Goal: Information Seeking & Learning: Learn about a topic

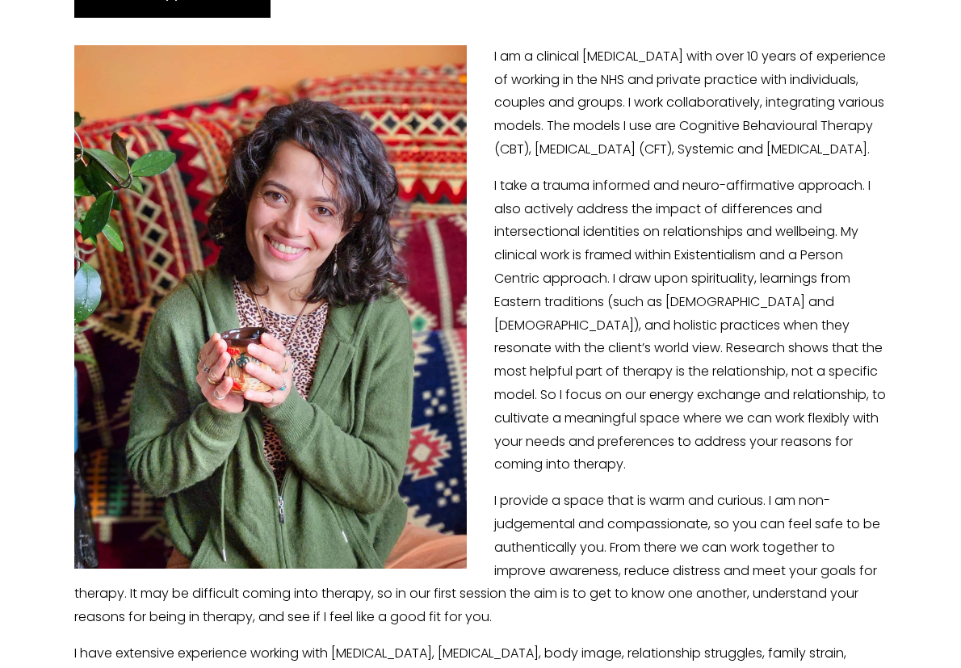
scroll to position [261, 0]
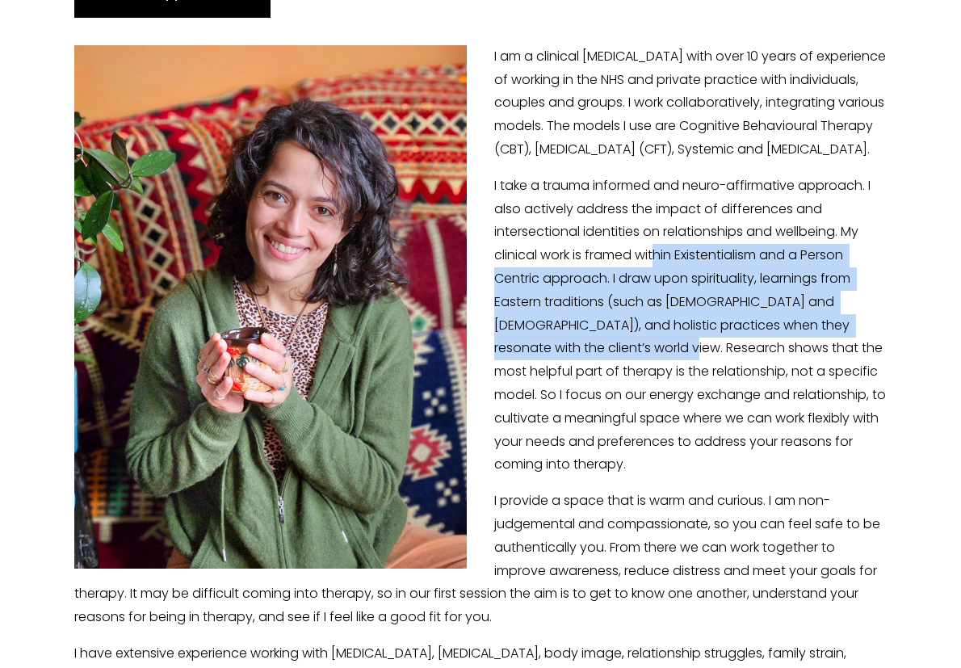
drag, startPoint x: 656, startPoint y: 273, endPoint x: 650, endPoint y: 355, distance: 81.8
click at [651, 355] on p "I take a trauma informed and neuro-affirmative approach. I also actively addres…" at bounding box center [480, 325] width 813 height 302
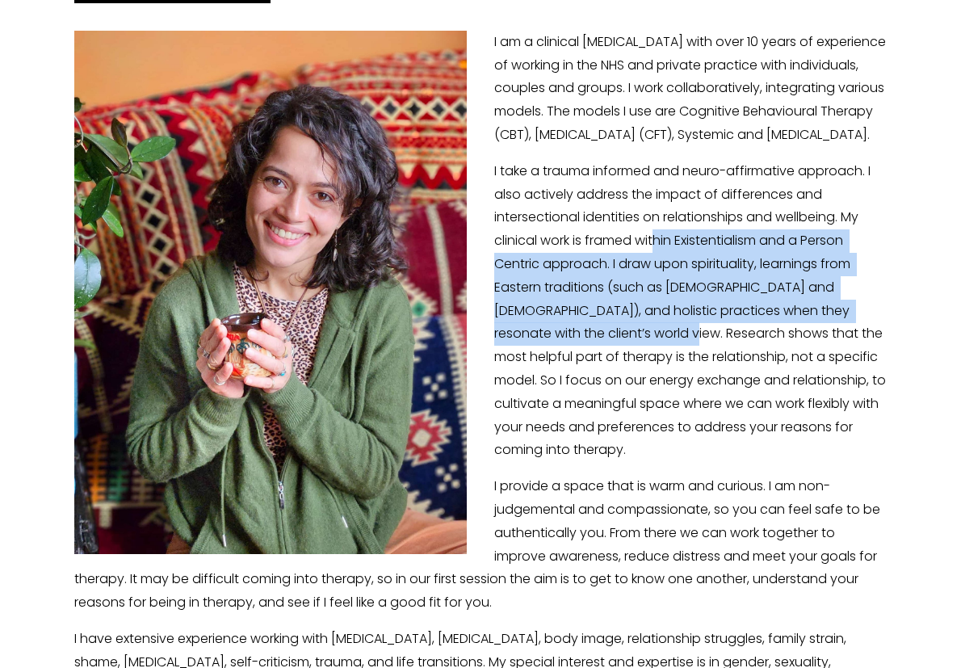
scroll to position [293, 0]
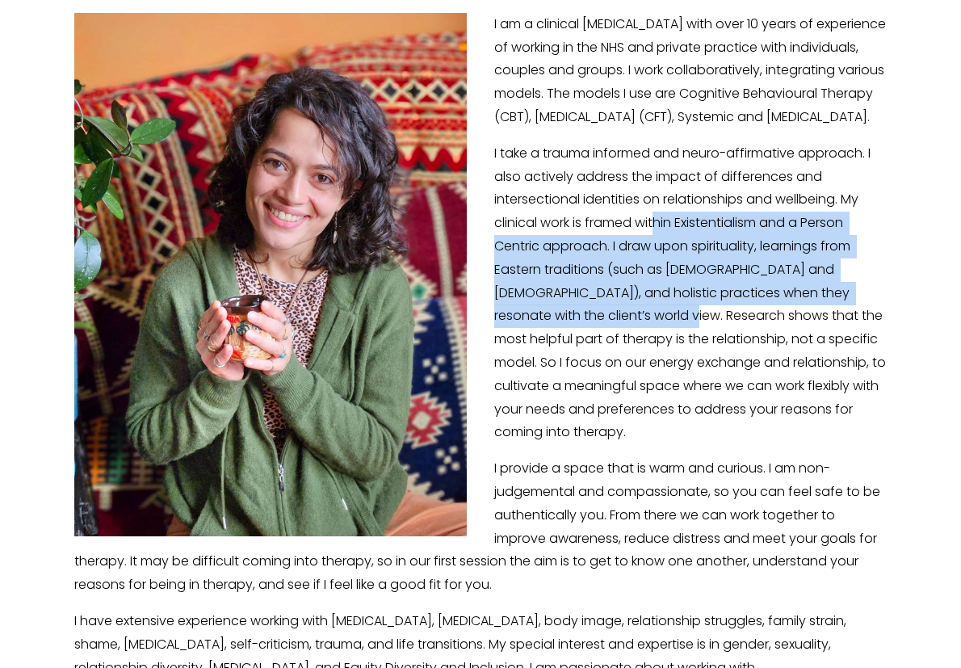
click at [640, 337] on p "I take a trauma informed and neuro-affirmative approach. I also actively addres…" at bounding box center [480, 293] width 813 height 302
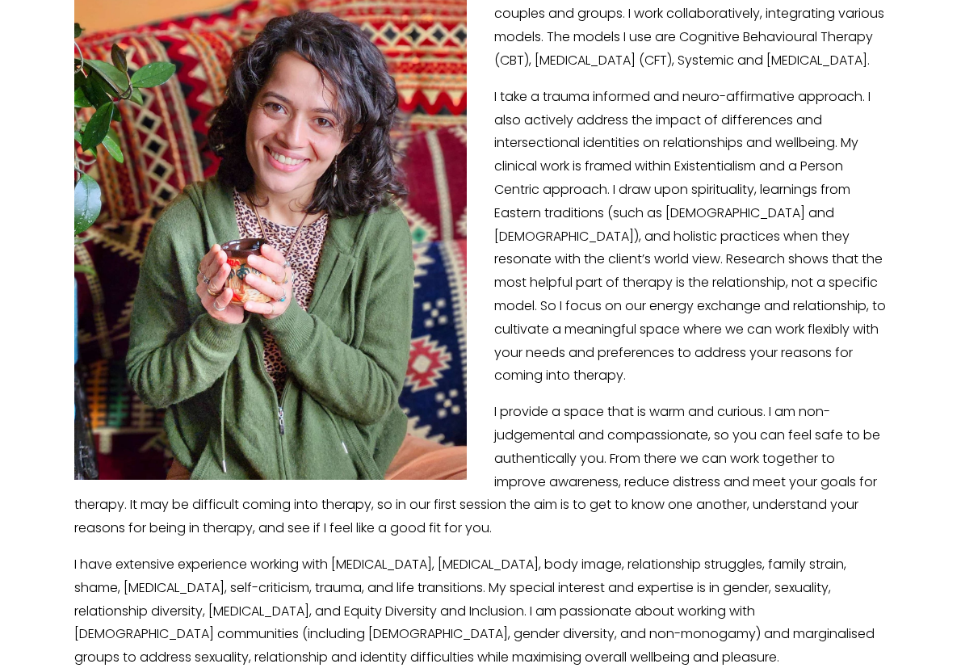
scroll to position [360, 0]
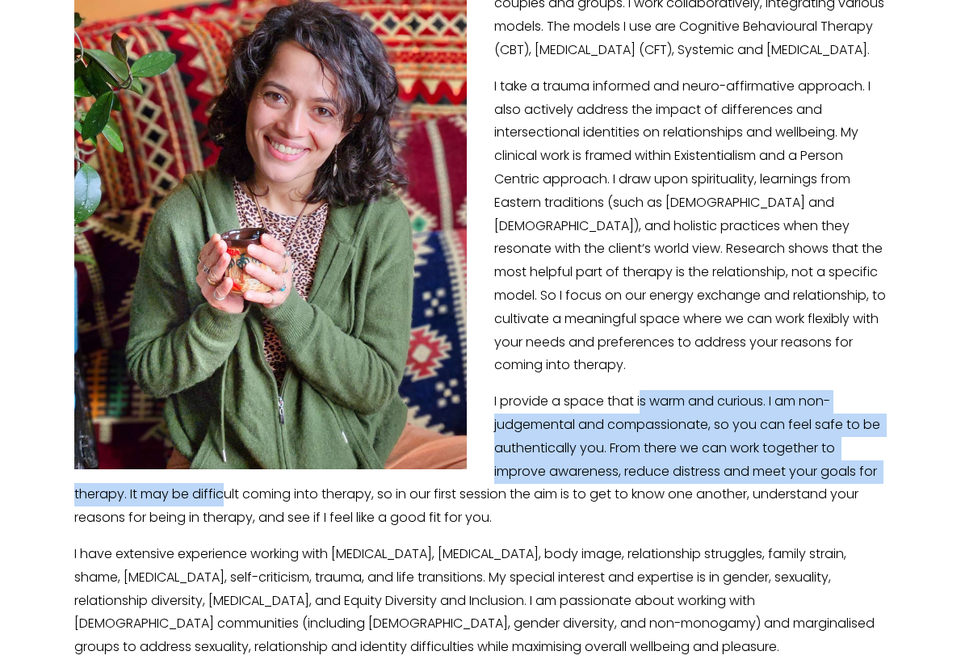
drag, startPoint x: 640, startPoint y: 391, endPoint x: 641, endPoint y: 473, distance: 82.4
click at [641, 473] on p "I provide a space that is warm and curious. I am non-judgemental and compassion…" at bounding box center [480, 460] width 813 height 140
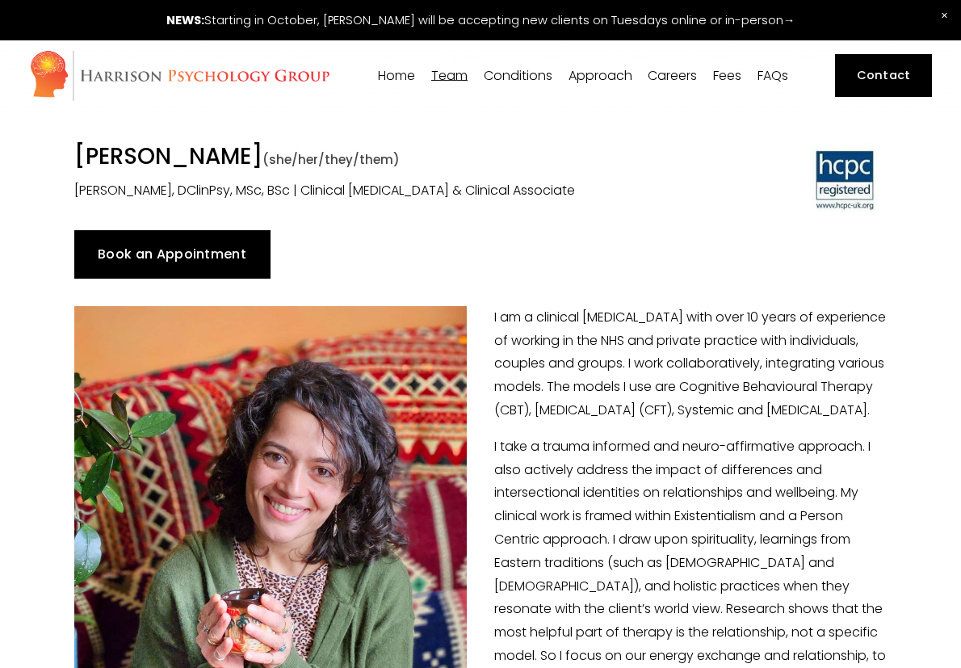
scroll to position [0, 0]
click at [0, 0] on div "[PERSON_NAME]" at bounding box center [0, 0] width 0 height 0
click at [0, 0] on span "[PERSON_NAME]" at bounding box center [0, 0] width 0 height 0
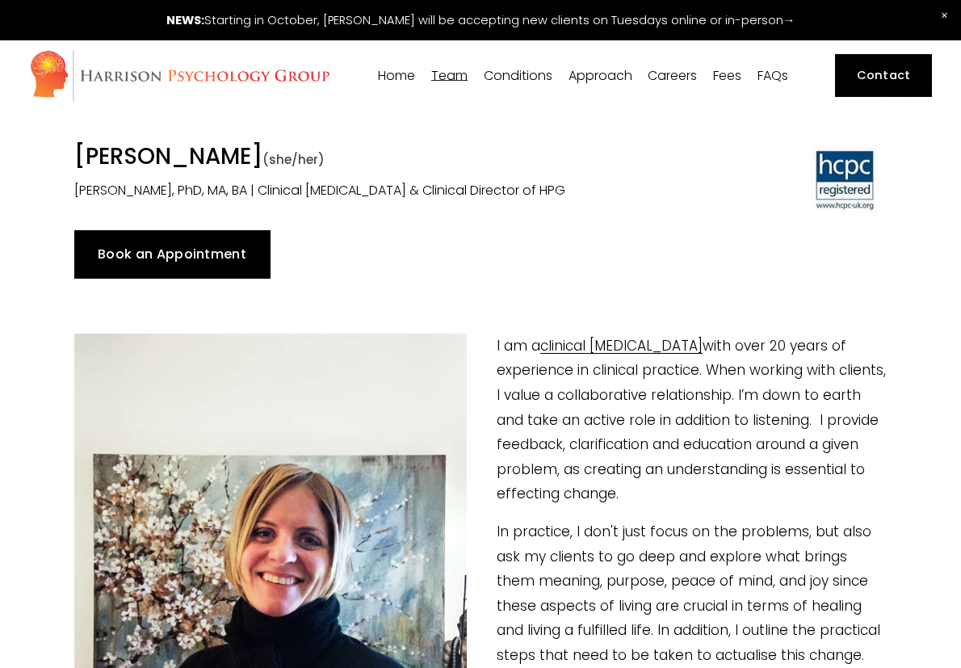
click at [0, 0] on span "[PERSON_NAME]" at bounding box center [0, 0] width 0 height 0
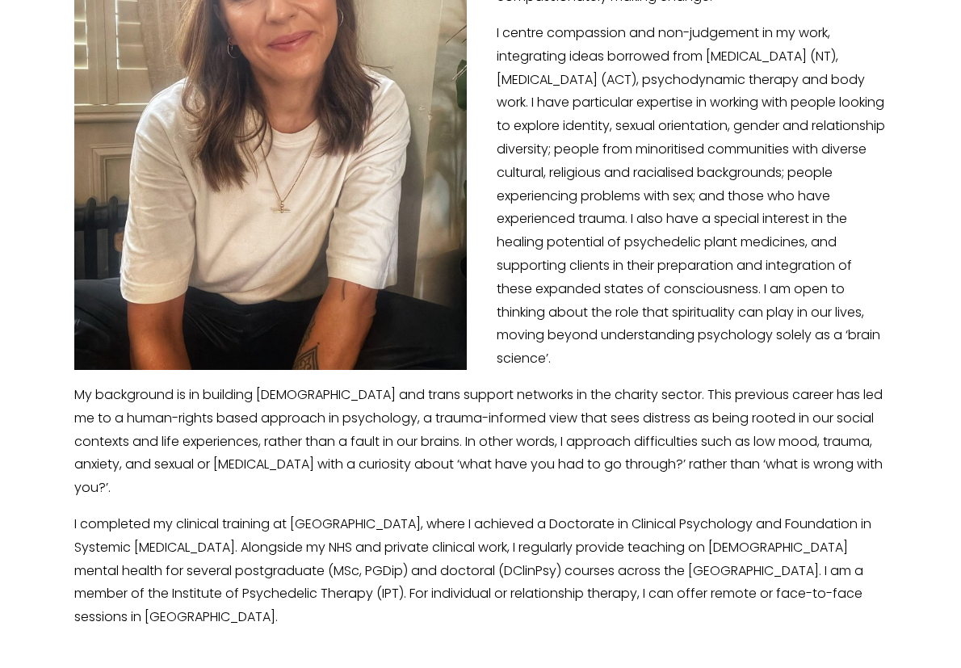
scroll to position [512, 0]
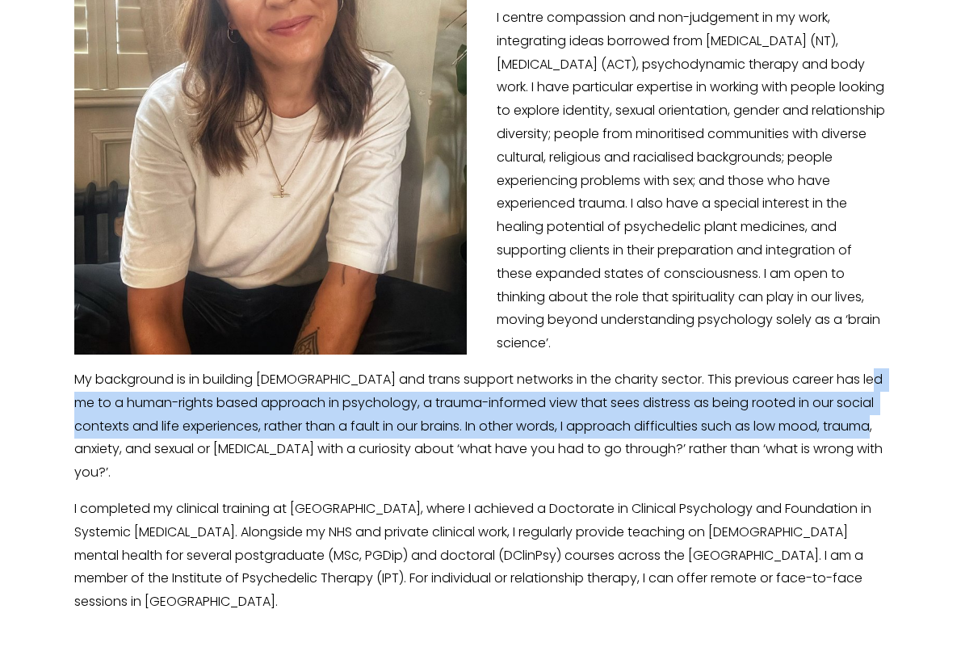
drag, startPoint x: 535, startPoint y: 376, endPoint x: 539, endPoint y: 419, distance: 43.8
click at [539, 419] on p "My background is in building queer and trans support networks in the charity se…" at bounding box center [480, 426] width 813 height 116
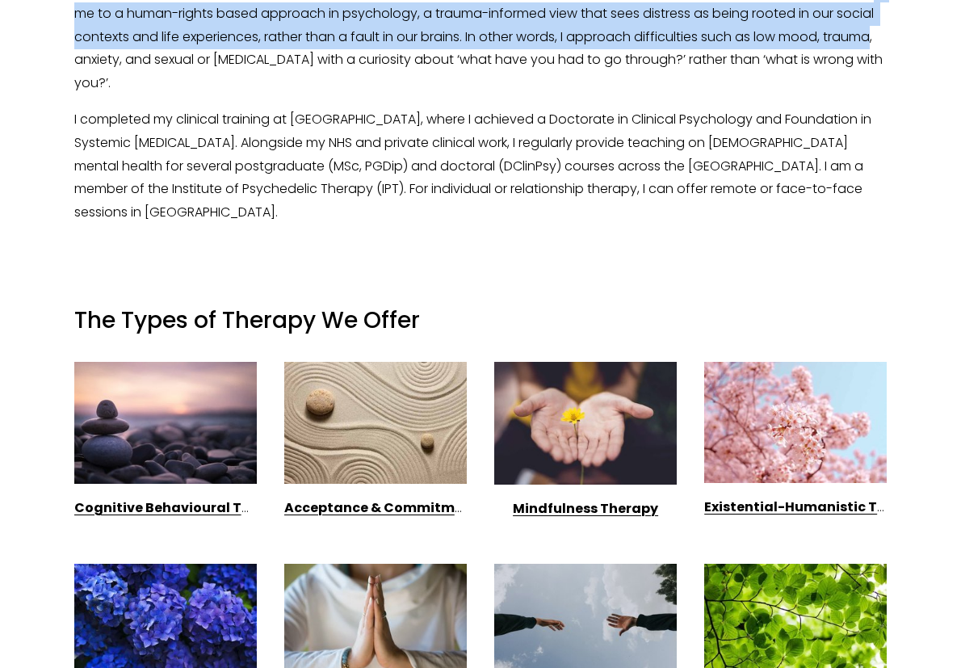
scroll to position [905, 0]
